Goal: Ask a question

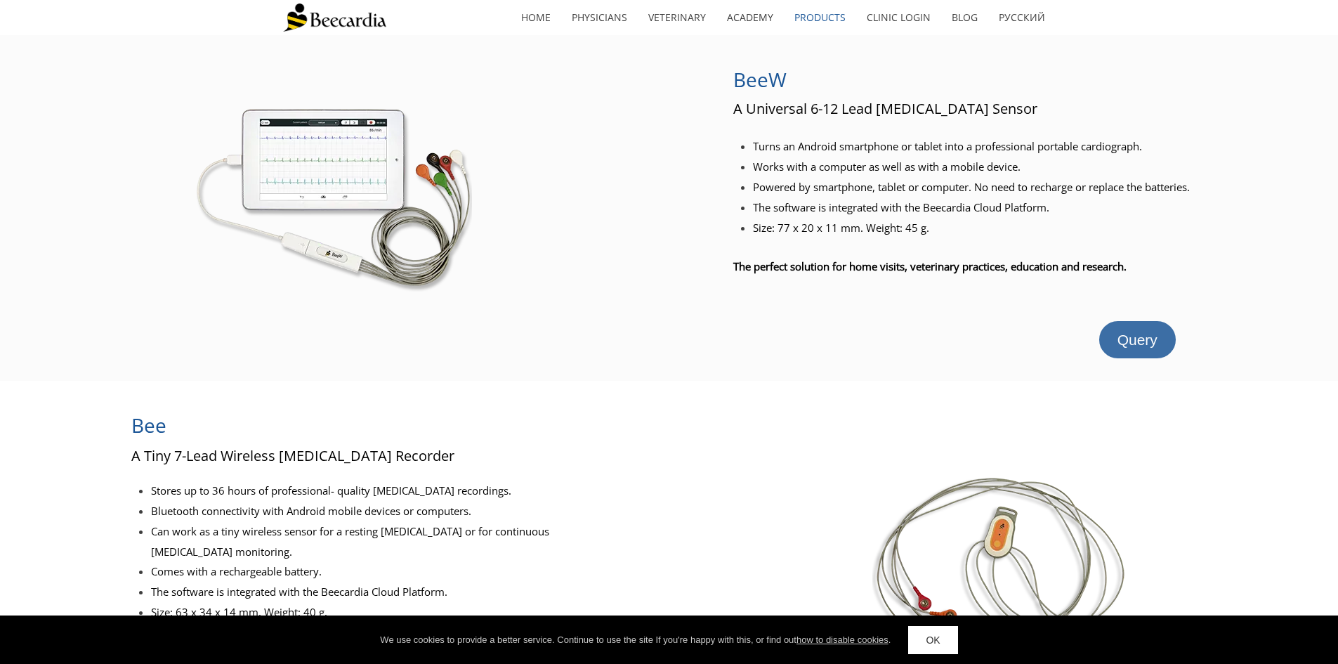
click at [1119, 340] on span "Query" at bounding box center [1137, 339] width 40 height 16
drag, startPoint x: 729, startPoint y: 106, endPoint x: 954, endPoint y: 114, distance: 224.8
click at [954, 114] on div "BeeW A Universal 6-12 Lead ECG Sensor Turns an Android smartphone or tablet int…" at bounding box center [669, 208] width 1338 height 301
click at [753, 378] on div "BeeW A Universal 6-12 Lead ECG Sensor Turns an Android smartphone or tablet int…" at bounding box center [669, 207] width 1338 height 345
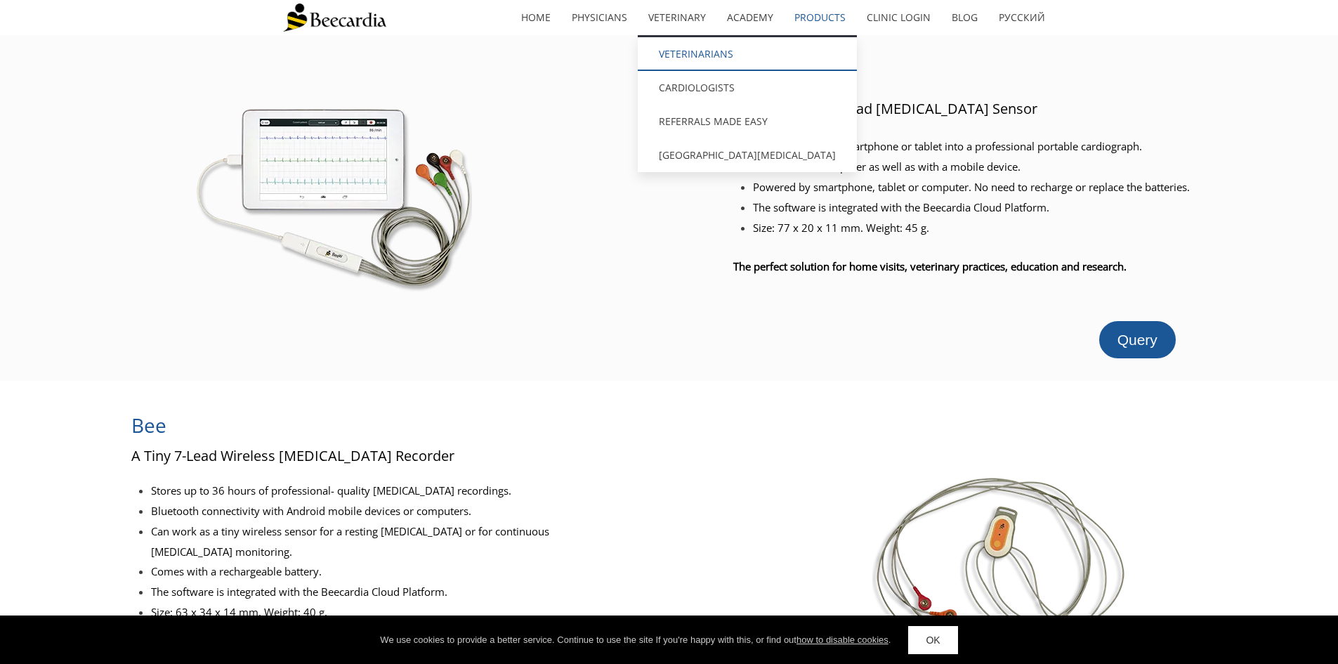
click at [693, 55] on link "Veterinarians" at bounding box center [747, 54] width 219 height 34
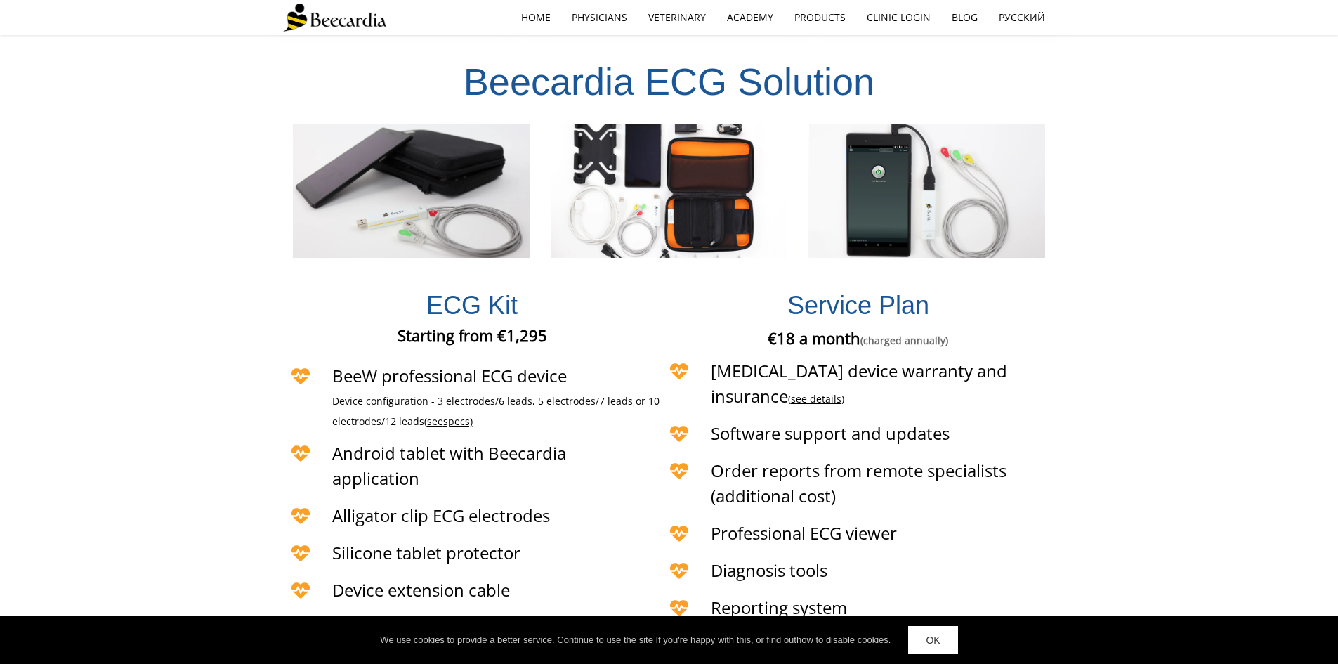
scroll to position [3160, 0]
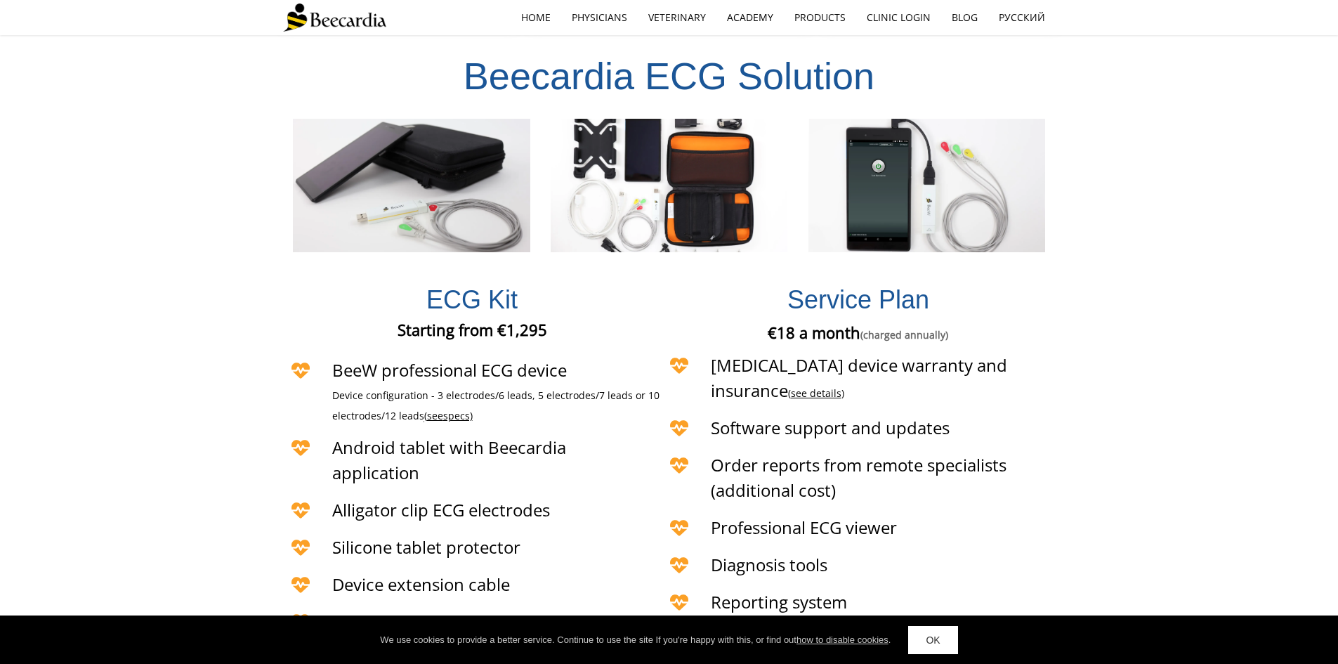
click at [442, 409] on span "see" at bounding box center [435, 415] width 16 height 13
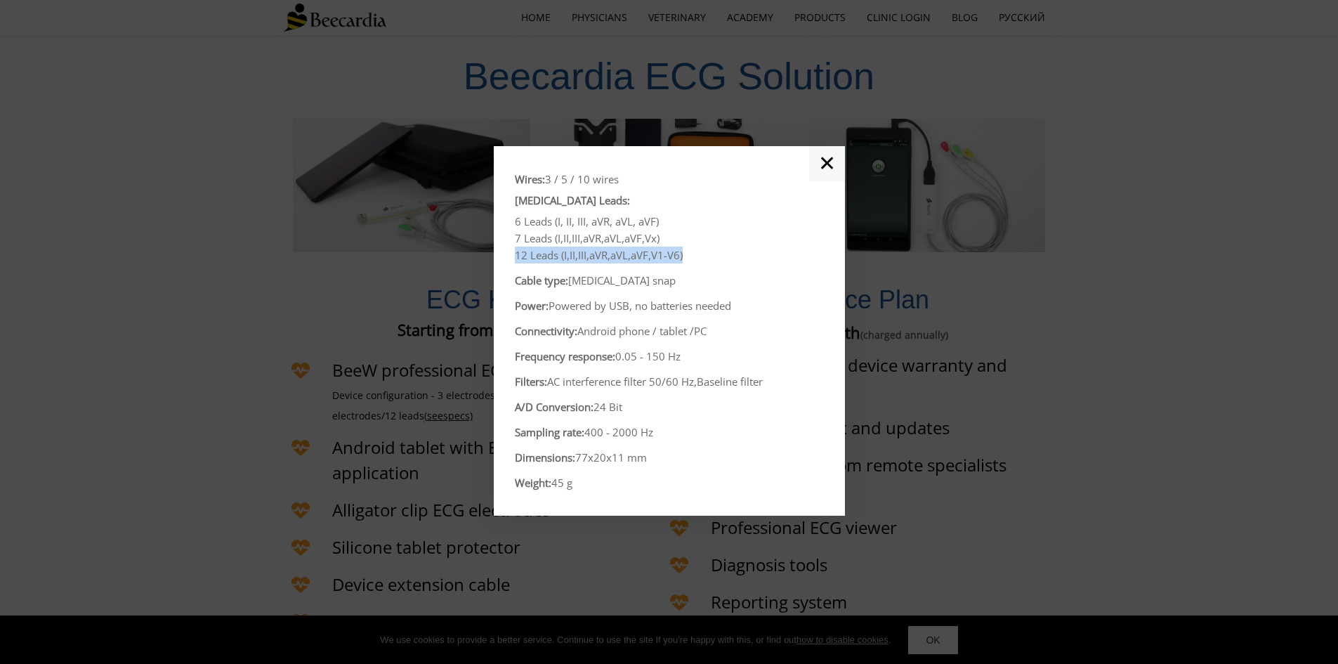
drag, startPoint x: 694, startPoint y: 255, endPoint x: 515, endPoint y: 258, distance: 179.1
click at [515, 258] on p "12 Leads (I,II,III,aVR,aVL,aVF,V1-V6)" at bounding box center [669, 254] width 309 height 17
click at [826, 161] on link "✕" at bounding box center [827, 163] width 36 height 35
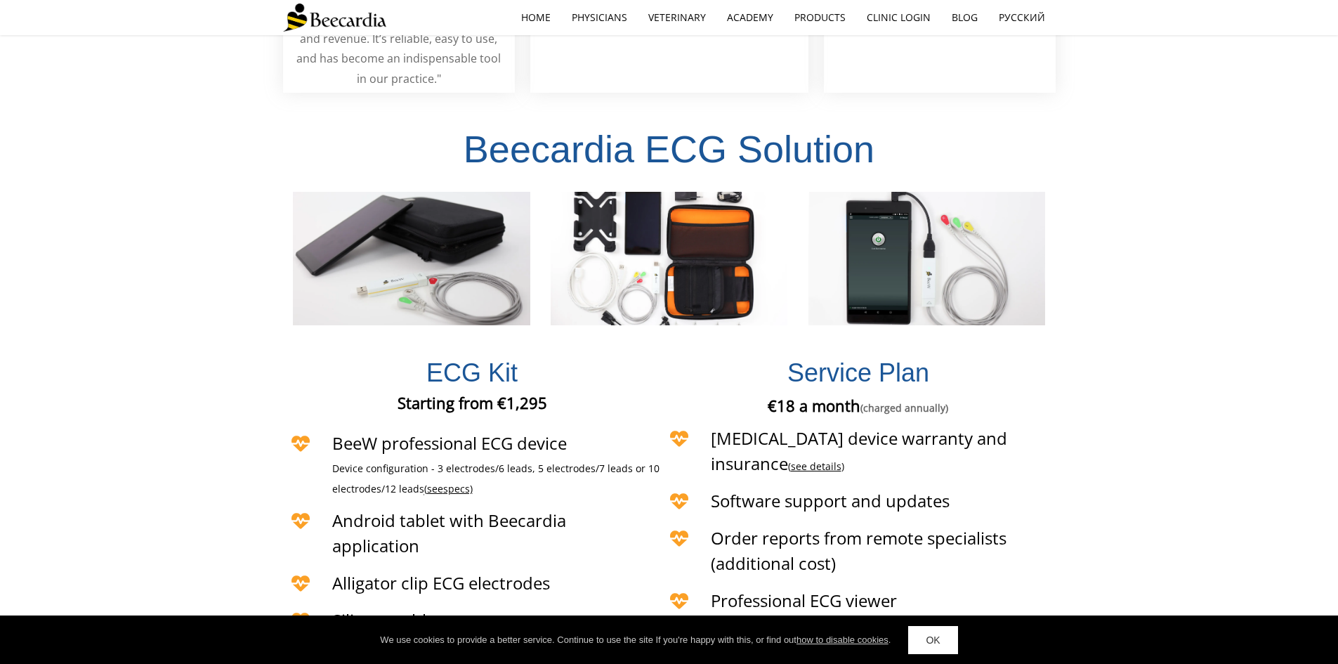
scroll to position [3111, 0]
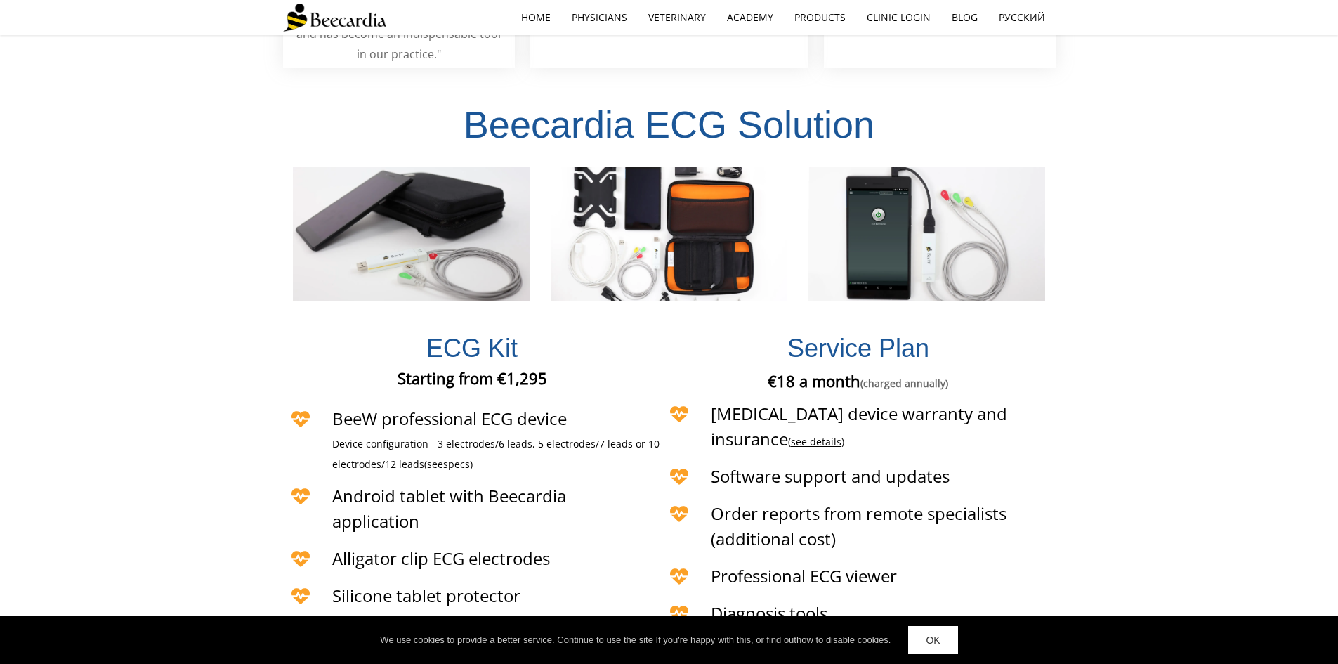
click at [451, 457] on span "specs)" at bounding box center [457, 463] width 29 height 13
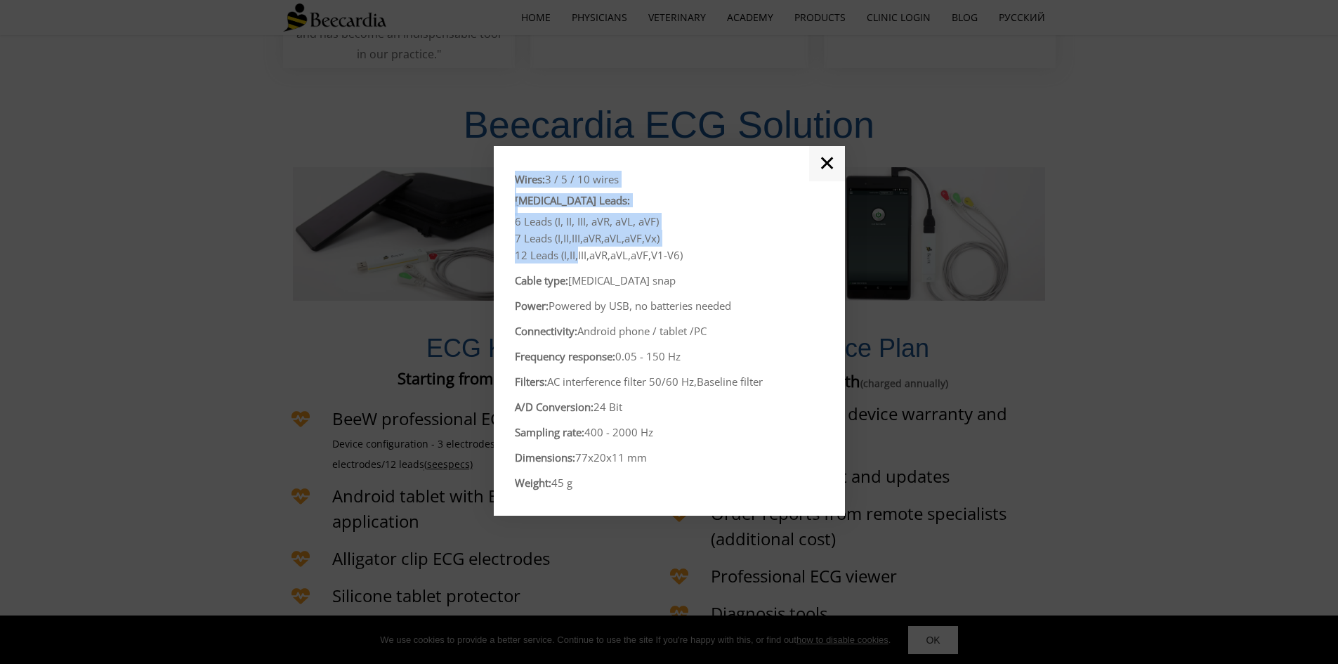
drag, startPoint x: 511, startPoint y: 255, endPoint x: 579, endPoint y: 251, distance: 68.2
click at [579, 251] on div "Wires: 3 / 5 / 10 wires ECG Leads: 6 Leads (I, II, III, aVR, aVL, aVF) 7 Leads …" at bounding box center [669, 330] width 351 height 369
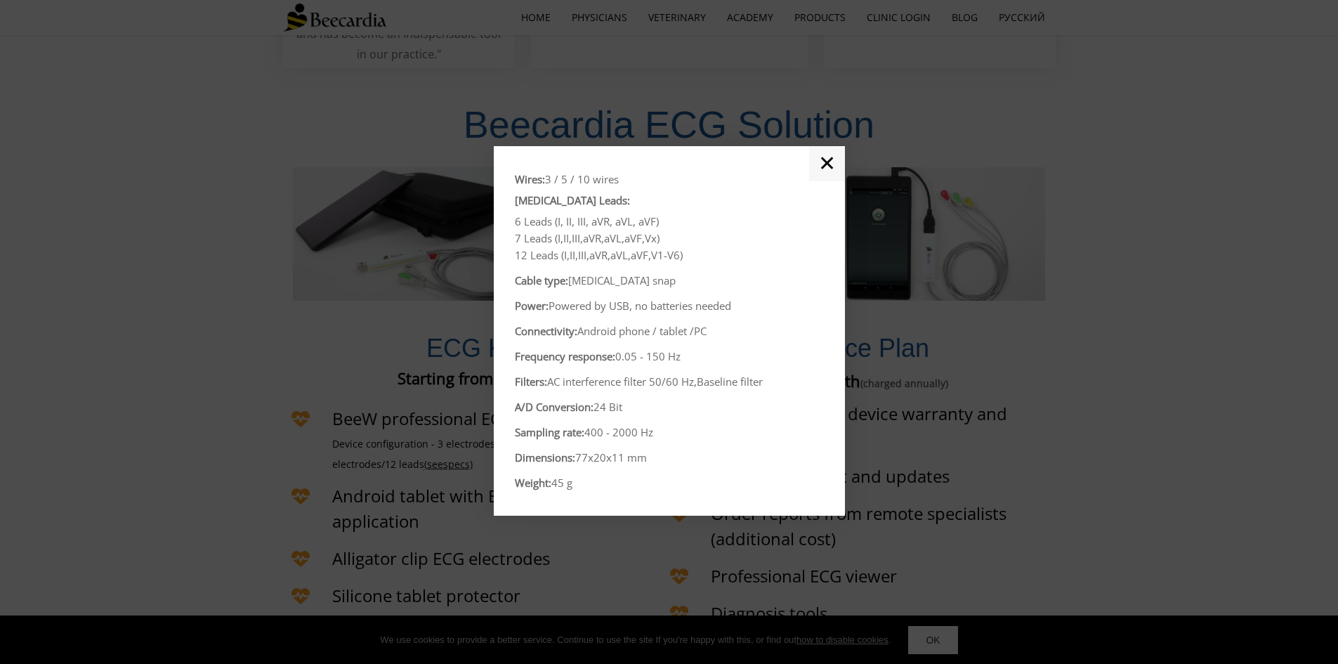
click at [595, 251] on span "12 Leads (I,II,III,aVR,aVL,aVF,V1-V6)" at bounding box center [599, 255] width 168 height 14
drag, startPoint x: 689, startPoint y: 251, endPoint x: 518, endPoint y: 250, distance: 170.6
click at [518, 250] on p "12 Leads (I,II,III,aVR,aVL,aVF,V1-V6)" at bounding box center [669, 254] width 309 height 17
click at [601, 260] on span "12 Leads (I,II,III,aVR,aVL,aVF,V1-V6)" at bounding box center [599, 255] width 168 height 14
drag, startPoint x: 687, startPoint y: 256, endPoint x: 514, endPoint y: 256, distance: 172.7
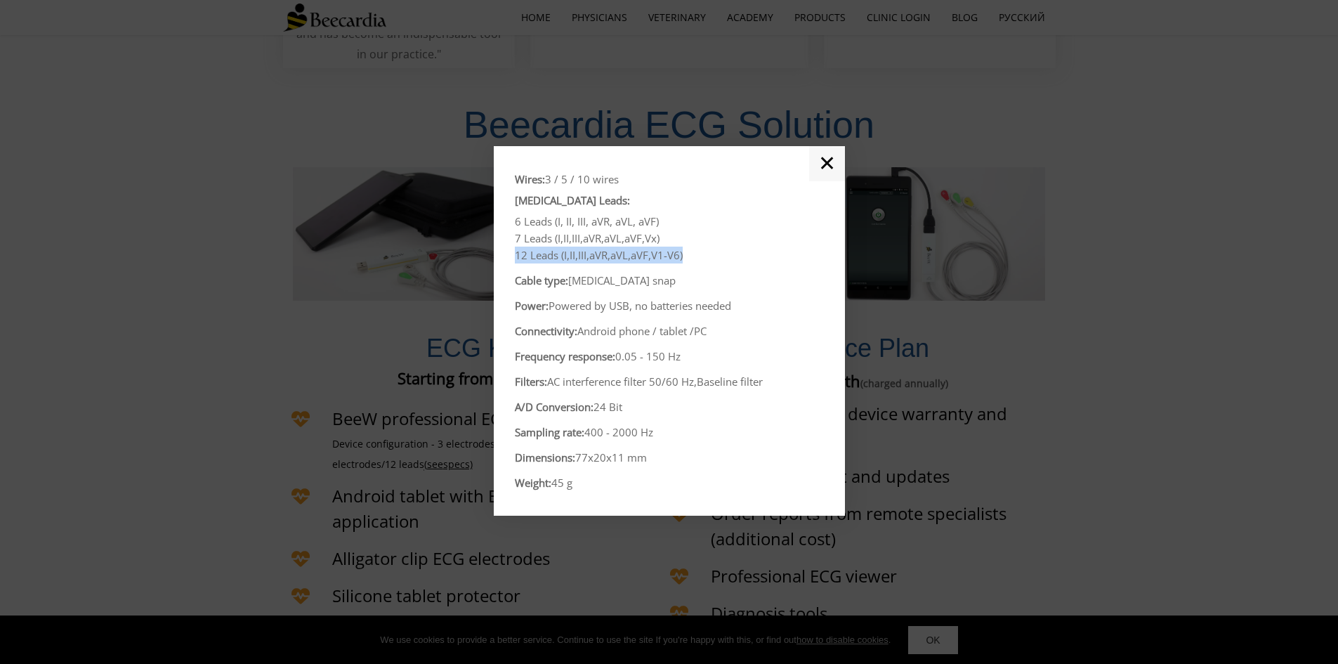
click at [515, 256] on p "12 Leads (I,II,III,aVR,aVL,aVF,V1-V6)" at bounding box center [669, 254] width 309 height 17
copy span "12 Leads (I,II,III,aVR,aVL,aVF,V1-V6)"
click at [825, 159] on link "✕" at bounding box center [827, 163] width 36 height 35
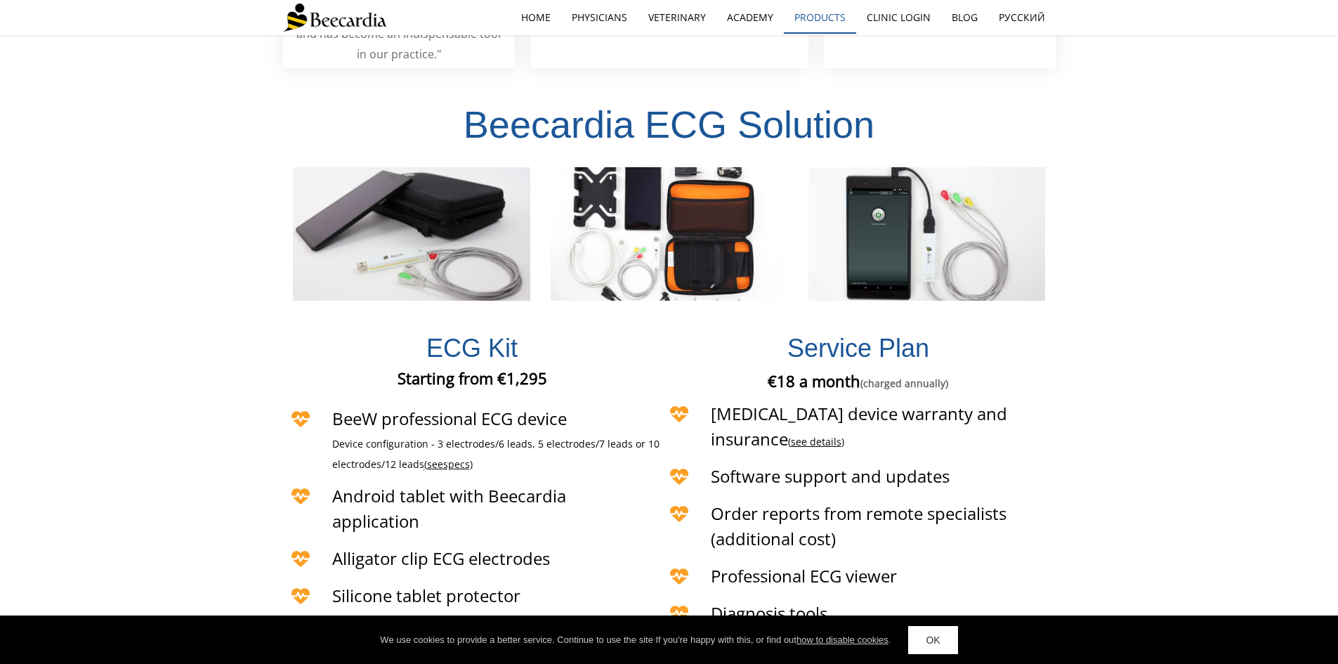
click at [819, 15] on link "Products" at bounding box center [820, 17] width 72 height 32
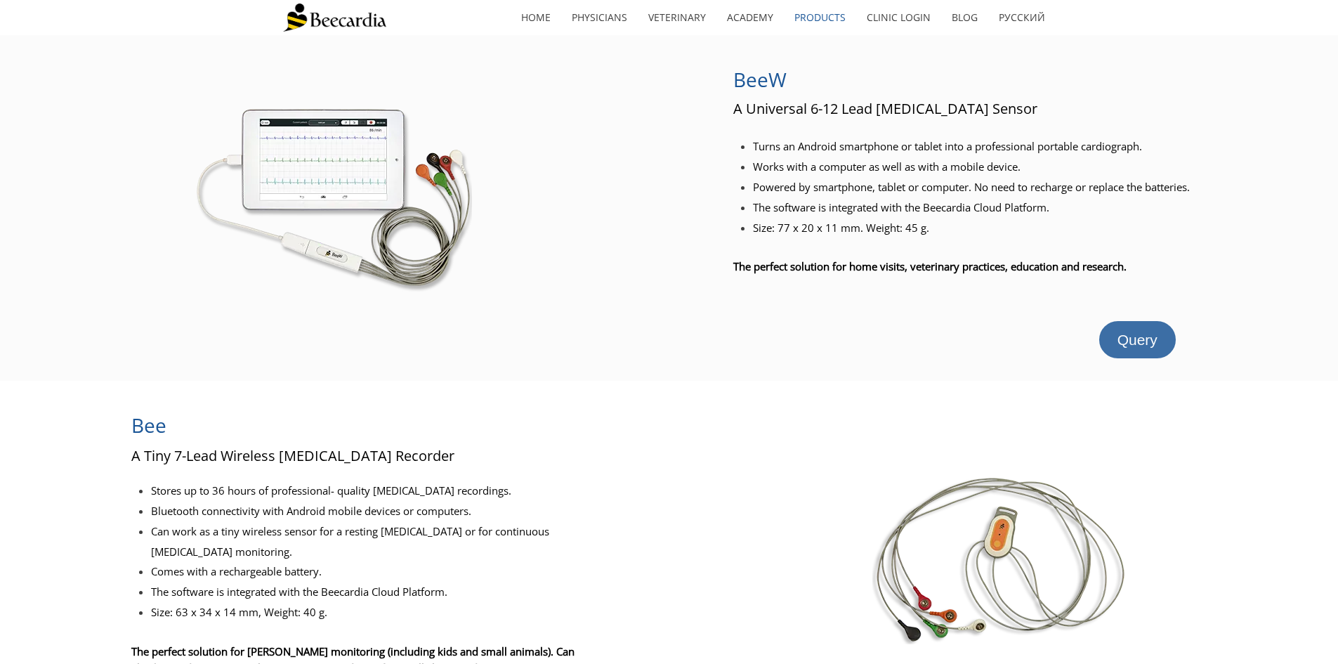
click at [1149, 334] on span "Query" at bounding box center [1137, 339] width 40 height 16
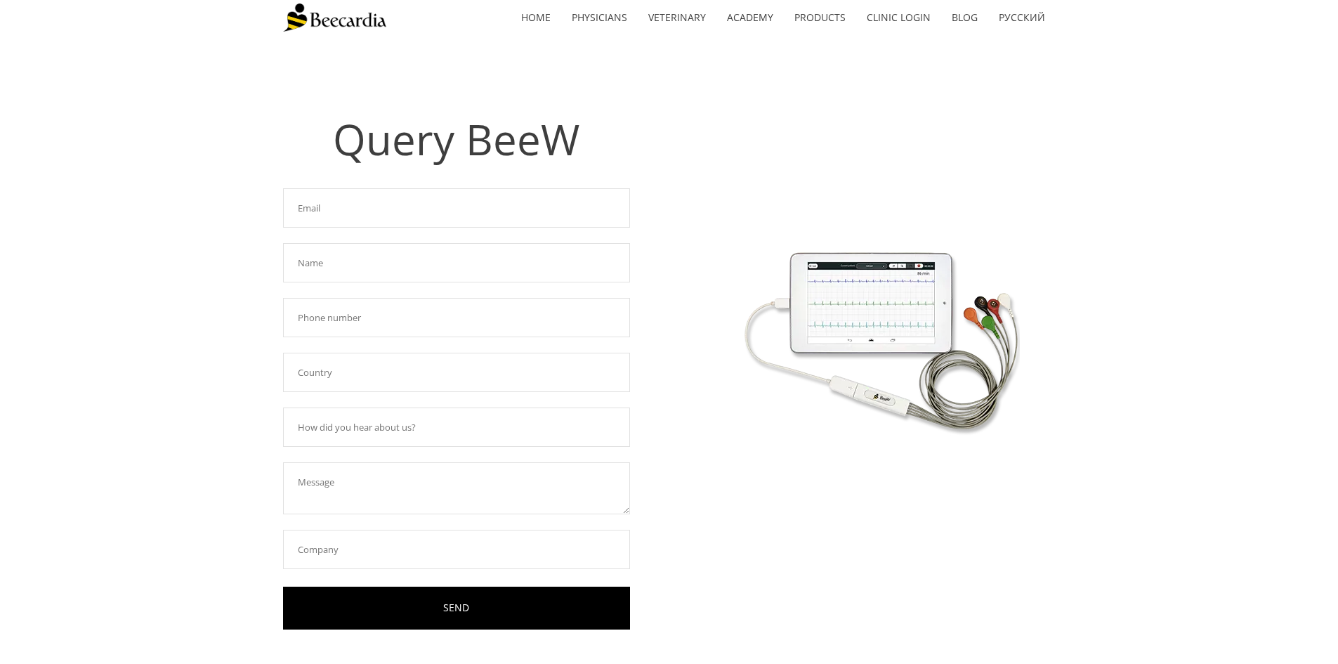
click at [402, 216] on input "text" at bounding box center [456, 207] width 347 height 39
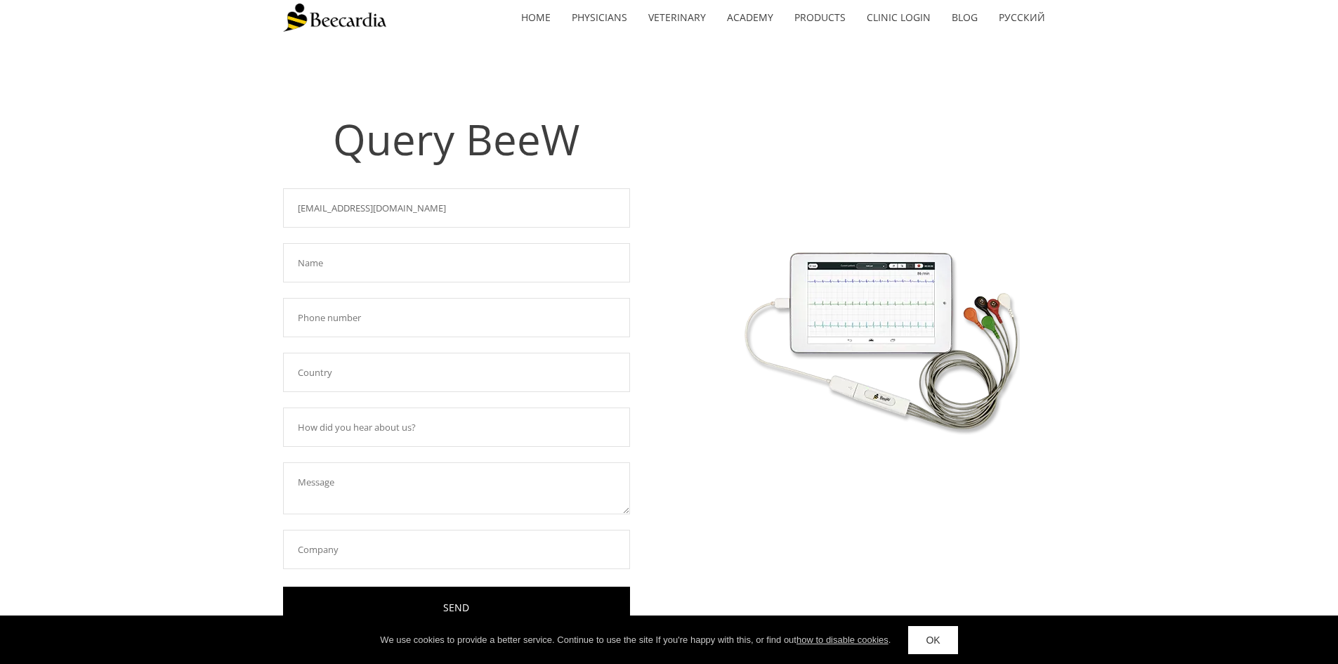
type input "[EMAIL_ADDRESS][DOMAIN_NAME]"
click at [359, 265] on input "text" at bounding box center [456, 262] width 347 height 39
type input "BEN [PERSON_NAME]"
click at [371, 315] on input "text" at bounding box center [456, 317] width 347 height 39
click at [359, 373] on input "text" at bounding box center [456, 371] width 347 height 39
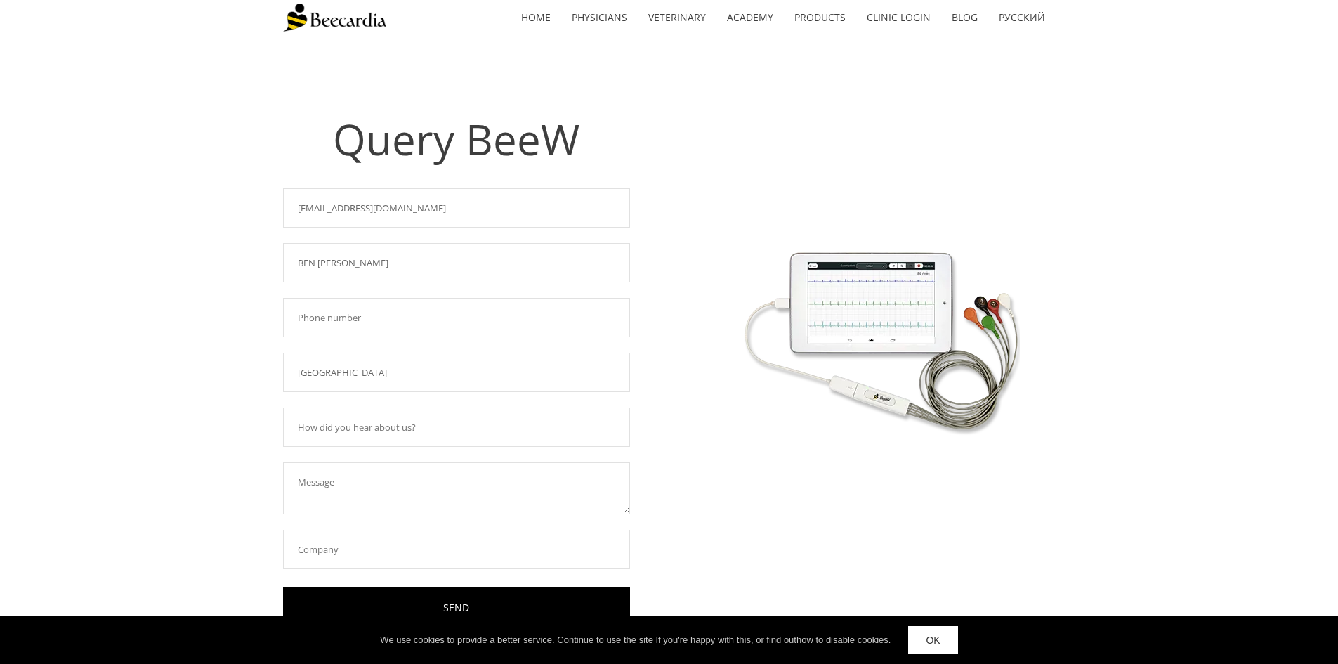
type input "[GEOGRAPHIC_DATA]"
click at [341, 477] on textarea at bounding box center [456, 488] width 347 height 52
paste textarea "12 Leads (I,II,III,aVR,aVL,aVF,V1-V6)"
click at [297, 482] on textarea "12 Leads (I,II,III,aVR,aVL,aVF,V1-V6)" at bounding box center [456, 488] width 347 height 52
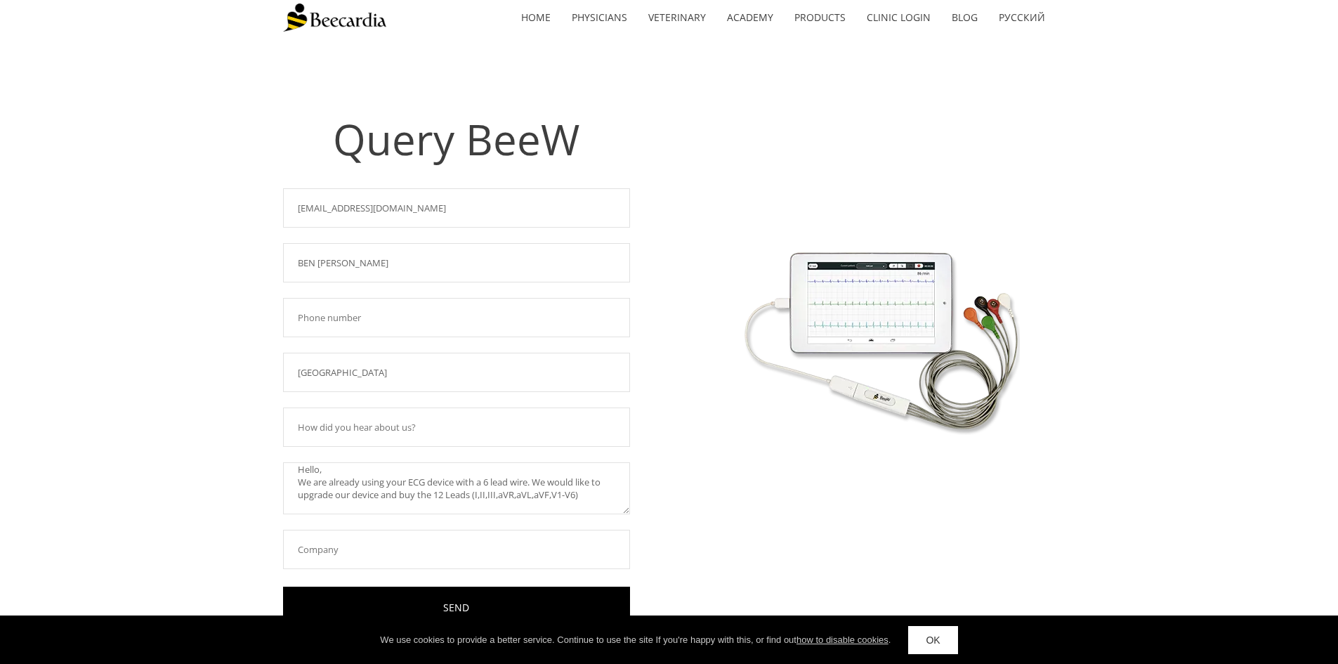
drag, startPoint x: 598, startPoint y: 508, endPoint x: 487, endPoint y: 497, distance: 111.5
click at [487, 497] on textarea "Hello, We are already using your ECG device with a 6 lead wire. We would like t…" at bounding box center [456, 488] width 347 height 52
type textarea "Hello, We are already using your ECG device with a 6 lead wire. We would like t…"
click at [328, 556] on input "text" at bounding box center [456, 548] width 347 height 39
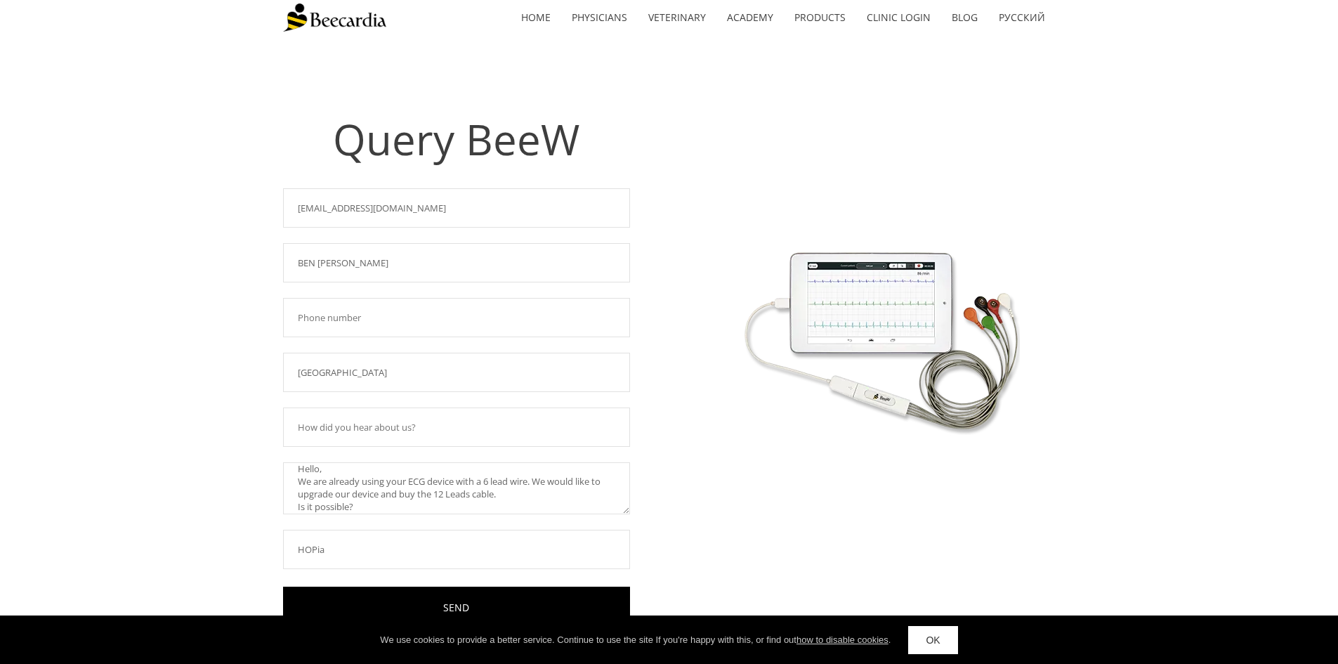
type input "HOPia"
click at [695, 551] on div at bounding box center [668, 397] width 77 height 590
click at [383, 312] on input "text" at bounding box center [456, 317] width 347 height 39
type input "0603802705"
click at [708, 476] on link at bounding box center [881, 335] width 348 height 466
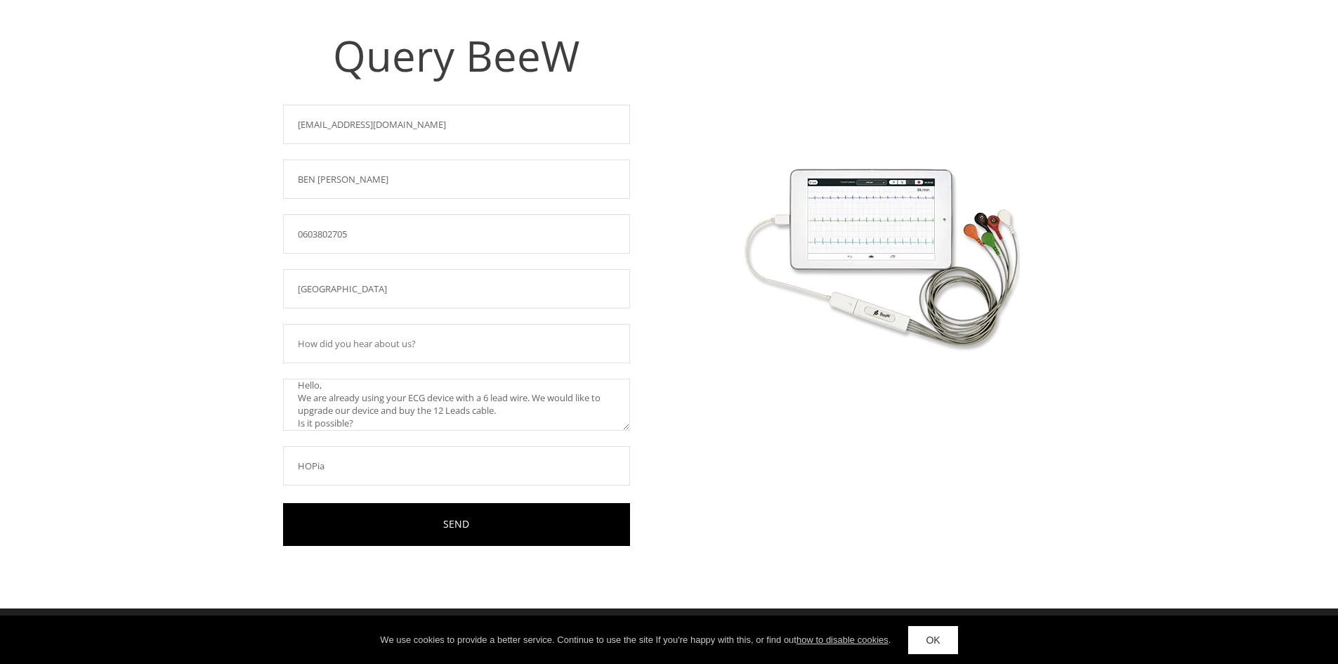
scroll to position [184, 0]
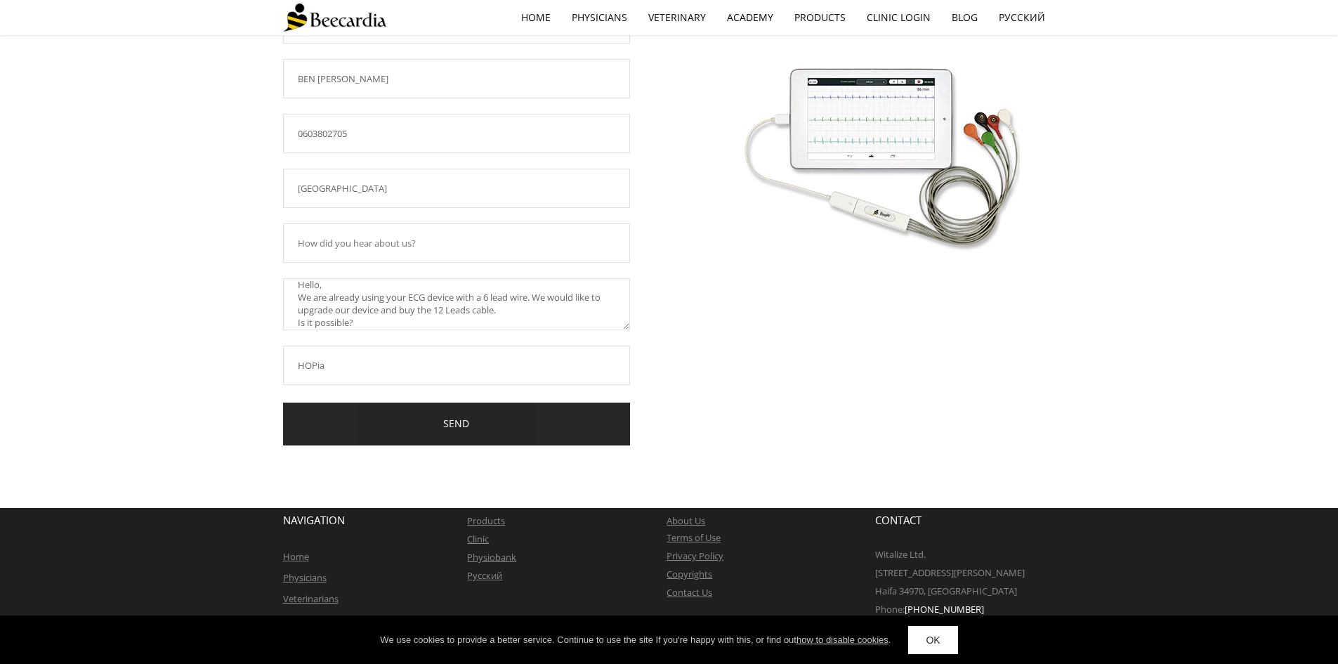
click at [421, 431] on link "SEND" at bounding box center [456, 423] width 347 height 43
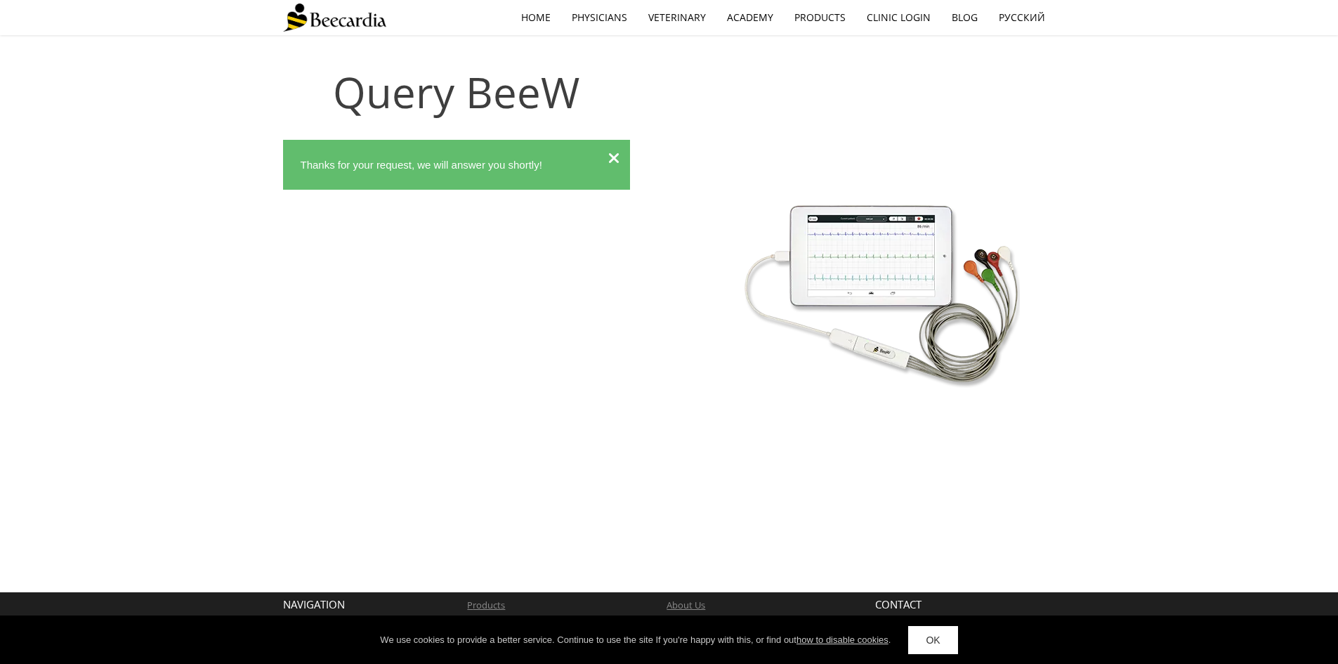
scroll to position [0, 0]
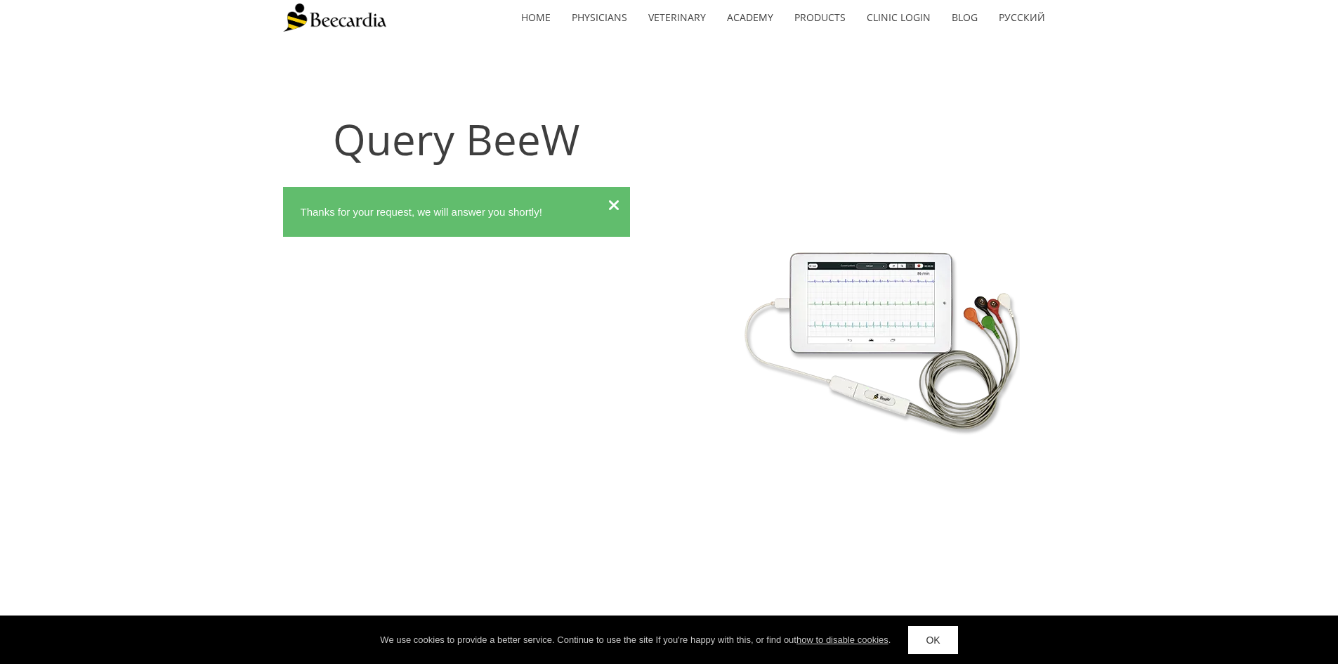
click at [937, 640] on link "OK" at bounding box center [932, 640] width 49 height 28
